Goal: Task Accomplishment & Management: Use online tool/utility

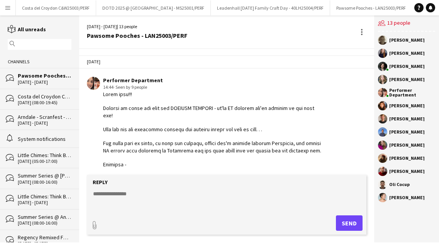
scroll to position [711, 0]
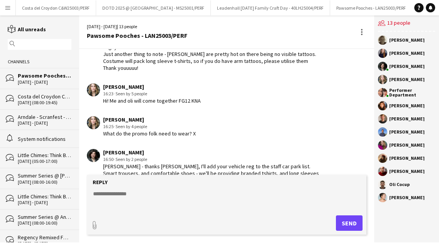
click at [7, 6] on app-icon "Menu" at bounding box center [8, 8] width 6 height 6
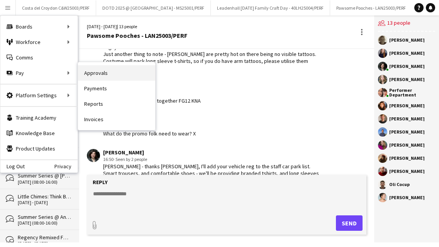
click at [109, 77] on link "Approvals" at bounding box center [116, 72] width 77 height 15
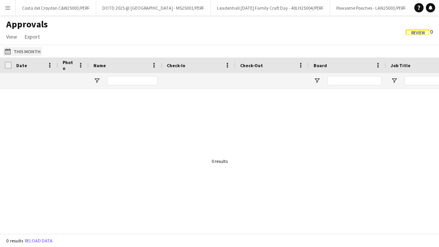
click at [28, 52] on button "This Month This Month" at bounding box center [22, 51] width 39 height 9
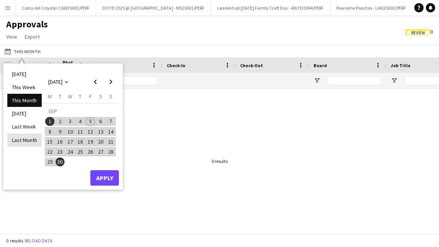
click at [22, 136] on li "Last Month" at bounding box center [24, 140] width 34 height 13
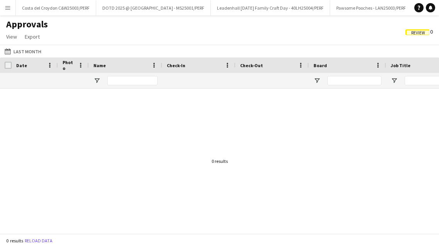
click at [141, 36] on div "Approvals View Customise view Customise filters Reset Filters Reset View Reset …" at bounding box center [219, 32] width 439 height 26
click at [9, 10] on button "Menu" at bounding box center [7, 7] width 15 height 15
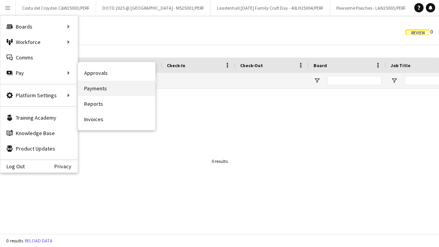
click at [107, 92] on link "Payments" at bounding box center [116, 88] width 77 height 15
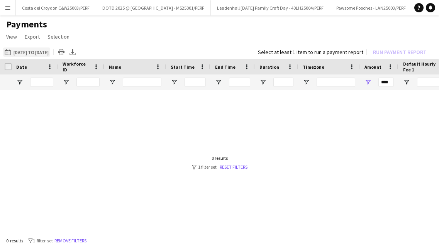
click at [38, 53] on button "[DATE] to [DATE] [DATE] to [DATE]" at bounding box center [26, 52] width 47 height 9
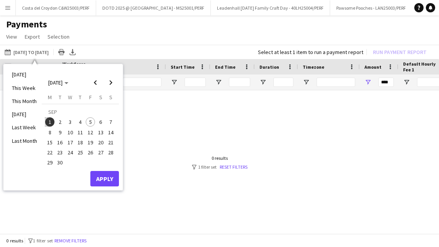
click at [49, 120] on span "1" at bounding box center [49, 121] width 9 height 9
click at [90, 121] on span "5" at bounding box center [90, 121] width 9 height 9
click at [102, 188] on div "[DATE] This Week This Month [DATE] Last Week Last Month [DATE] [DATE] [DATE] M …" at bounding box center [62, 127] width 119 height 126
click at [105, 180] on button "Apply" at bounding box center [104, 178] width 29 height 15
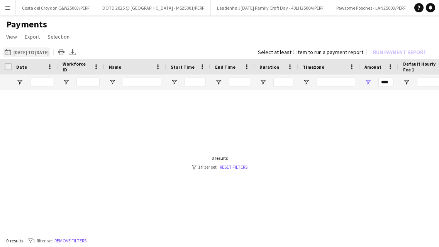
click at [26, 51] on button "[DATE] to [DATE] [DATE] to [DATE]" at bounding box center [26, 52] width 47 height 9
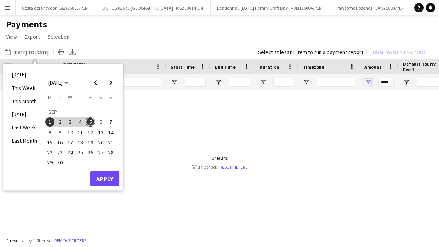
click at [370, 82] on span "Open Filter Menu" at bounding box center [368, 82] width 7 height 7
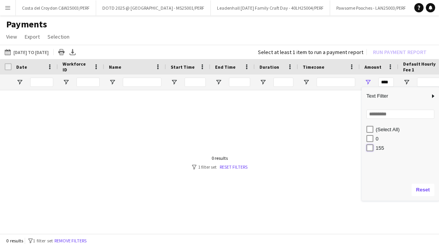
type input "*******"
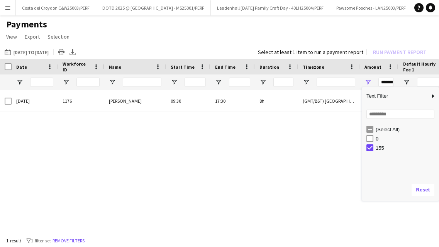
click at [400, 49] on div "Select at least 1 item to run a payment report Run Payment Report" at bounding box center [344, 52] width 184 height 11
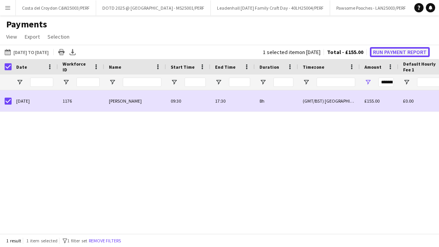
click at [395, 47] on button "Run Payment Report" at bounding box center [400, 52] width 60 height 10
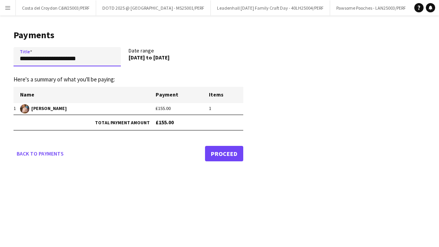
drag, startPoint x: 80, startPoint y: 60, endPoint x: 4, endPoint y: 60, distance: 76.1
click at [4, 60] on main "**********" at bounding box center [125, 94] width 251 height 158
drag, startPoint x: 99, startPoint y: 57, endPoint x: 22, endPoint y: 57, distance: 76.9
click at [22, 57] on input "**********" at bounding box center [67, 56] width 107 height 19
type input "*"
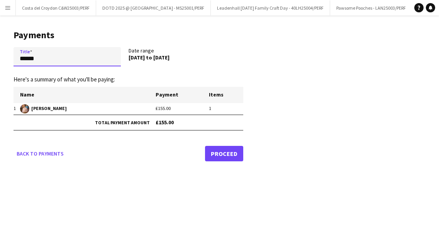
type input "******"
click at [225, 151] on link "Proceed" at bounding box center [224, 153] width 38 height 15
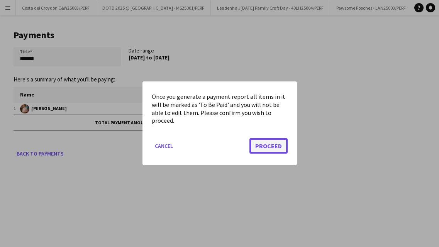
click at [267, 141] on button "Proceed" at bounding box center [269, 146] width 38 height 15
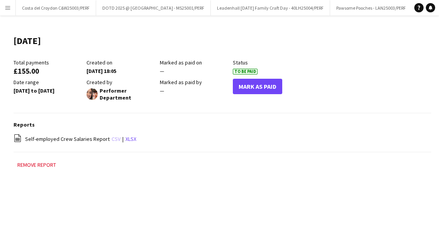
click at [112, 136] on link "csv" at bounding box center [116, 139] width 9 height 7
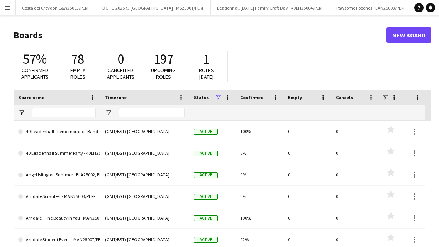
click at [8, 7] on app-icon "Menu" at bounding box center [8, 8] width 6 height 6
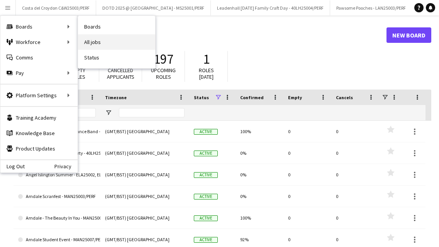
click at [97, 38] on link "All jobs" at bounding box center [116, 41] width 77 height 15
